Goal: Information Seeking & Learning: Learn about a topic

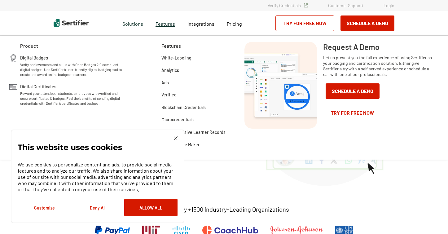
click at [167, 26] on span "Features" at bounding box center [166, 23] width 20 height 8
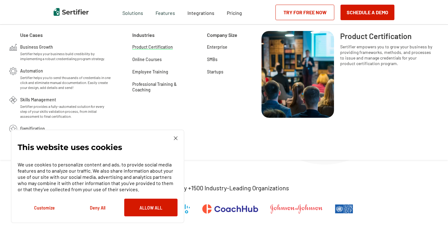
scroll to position [27, 0]
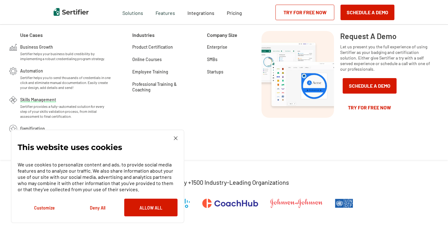
click at [42, 99] on span "Skills Management" at bounding box center [38, 99] width 36 height 6
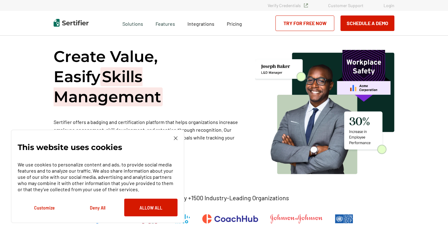
click at [176, 136] on img at bounding box center [176, 138] width 4 height 4
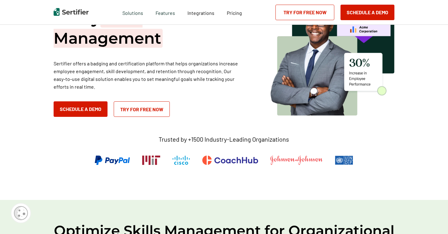
scroll to position [58, 0]
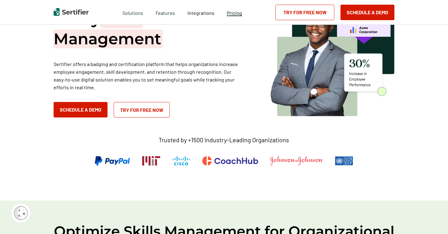
click at [230, 15] on span "Pricing" at bounding box center [234, 13] width 15 height 6
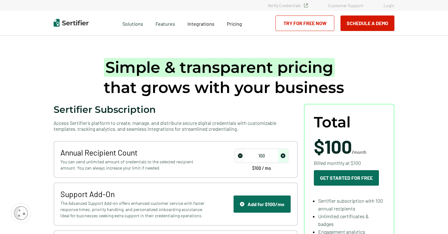
click at [284, 154] on img "increase number" at bounding box center [283, 155] width 5 height 5
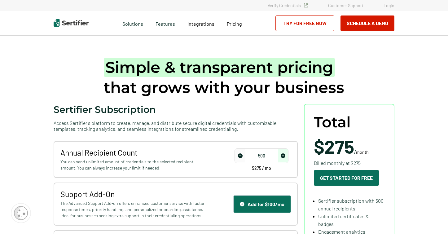
click at [284, 154] on img "increase number" at bounding box center [283, 155] width 5 height 5
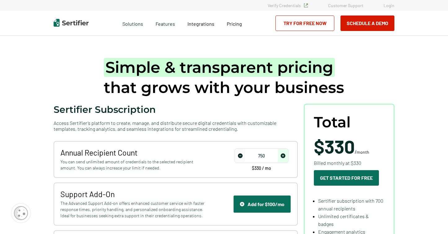
click at [284, 154] on img "increase number" at bounding box center [283, 155] width 5 height 5
click at [283, 154] on img "increase number" at bounding box center [283, 155] width 5 height 5
click at [283, 156] on img "increase number" at bounding box center [283, 155] width 5 height 5
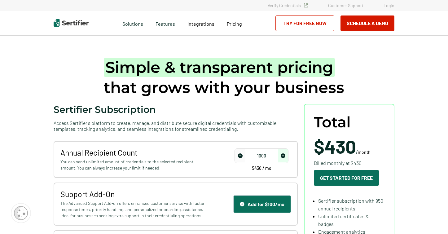
click at [283, 156] on img "increase number" at bounding box center [283, 155] width 5 height 5
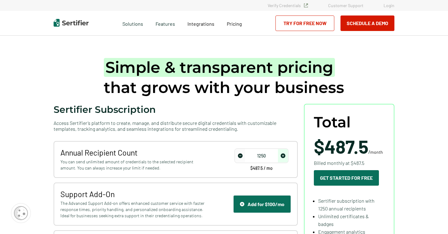
click at [283, 156] on img "increase number" at bounding box center [283, 155] width 5 height 5
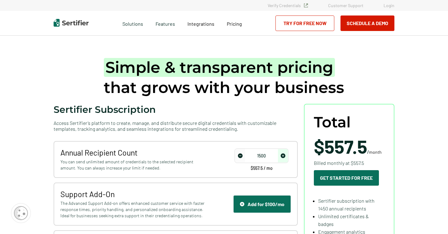
click at [283, 156] on img "increase number" at bounding box center [283, 155] width 5 height 5
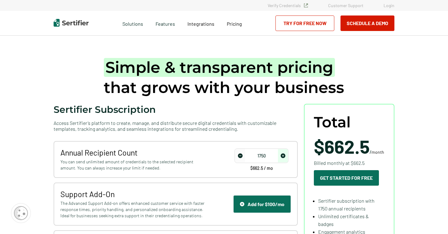
click at [283, 156] on img "increase number" at bounding box center [283, 155] width 5 height 5
drag, startPoint x: 276, startPoint y: 156, endPoint x: 254, endPoint y: 156, distance: 22.9
click at [254, 156] on input "1800" at bounding box center [261, 155] width 53 height 9
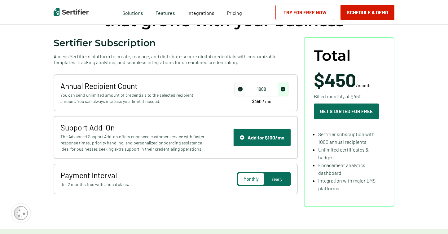
scroll to position [67, 0]
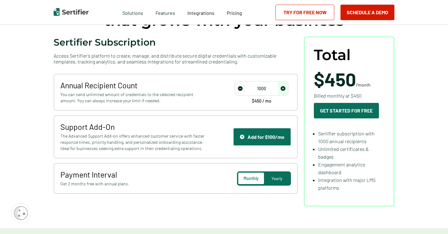
type input "1000"
click at [278, 179] on span "Yearly" at bounding box center [277, 178] width 11 height 5
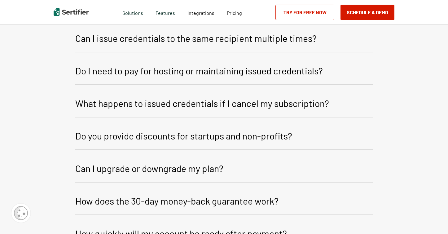
scroll to position [1125, 0]
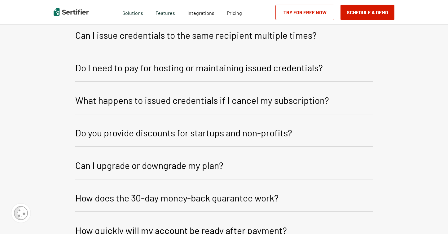
click at [262, 130] on p "Do you provide discounts for startups and non-profits?" at bounding box center [183, 132] width 217 height 15
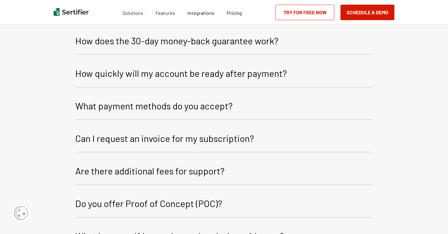
scroll to position [1313, 0]
